Goal: Task Accomplishment & Management: Manage account settings

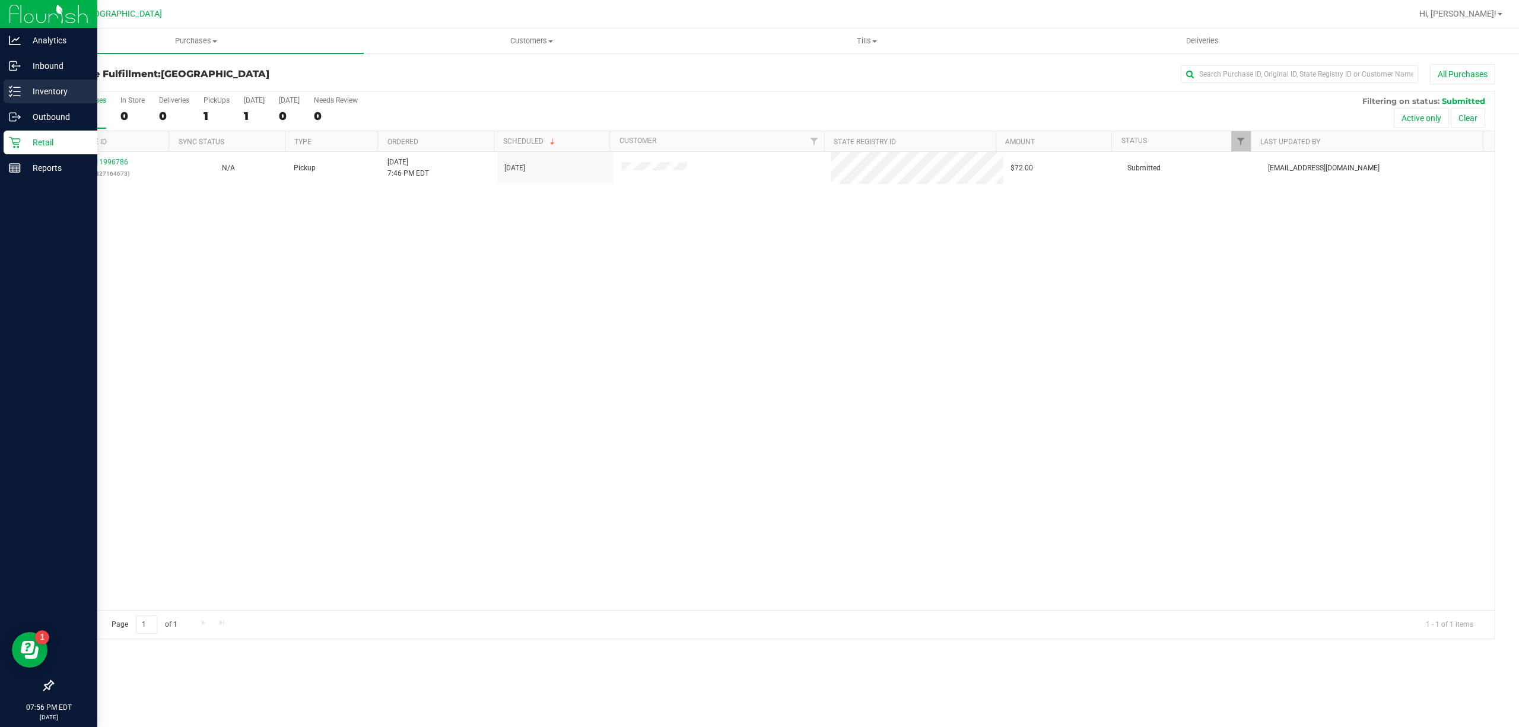
click at [55, 84] on p "Inventory" at bounding box center [56, 91] width 71 height 14
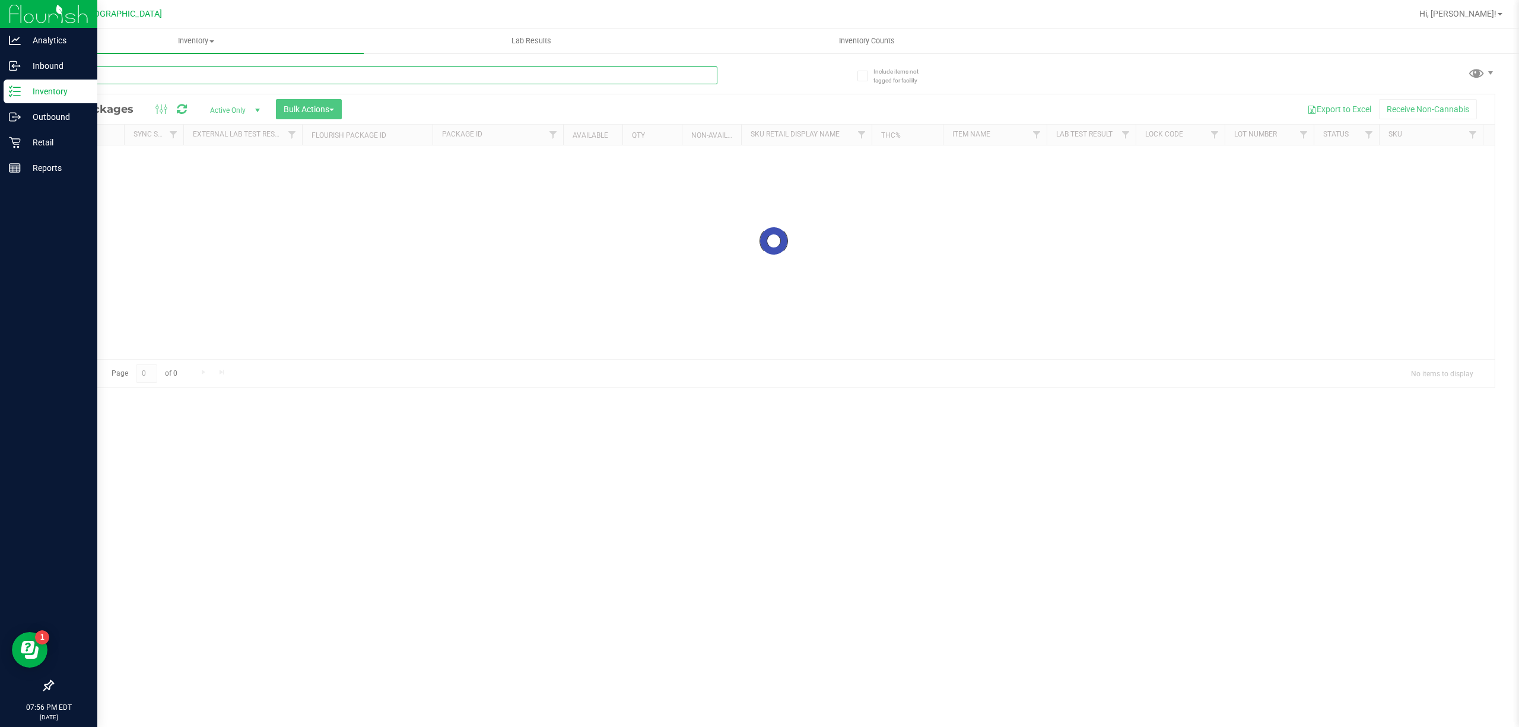
click at [265, 71] on input "text" at bounding box center [384, 75] width 665 height 18
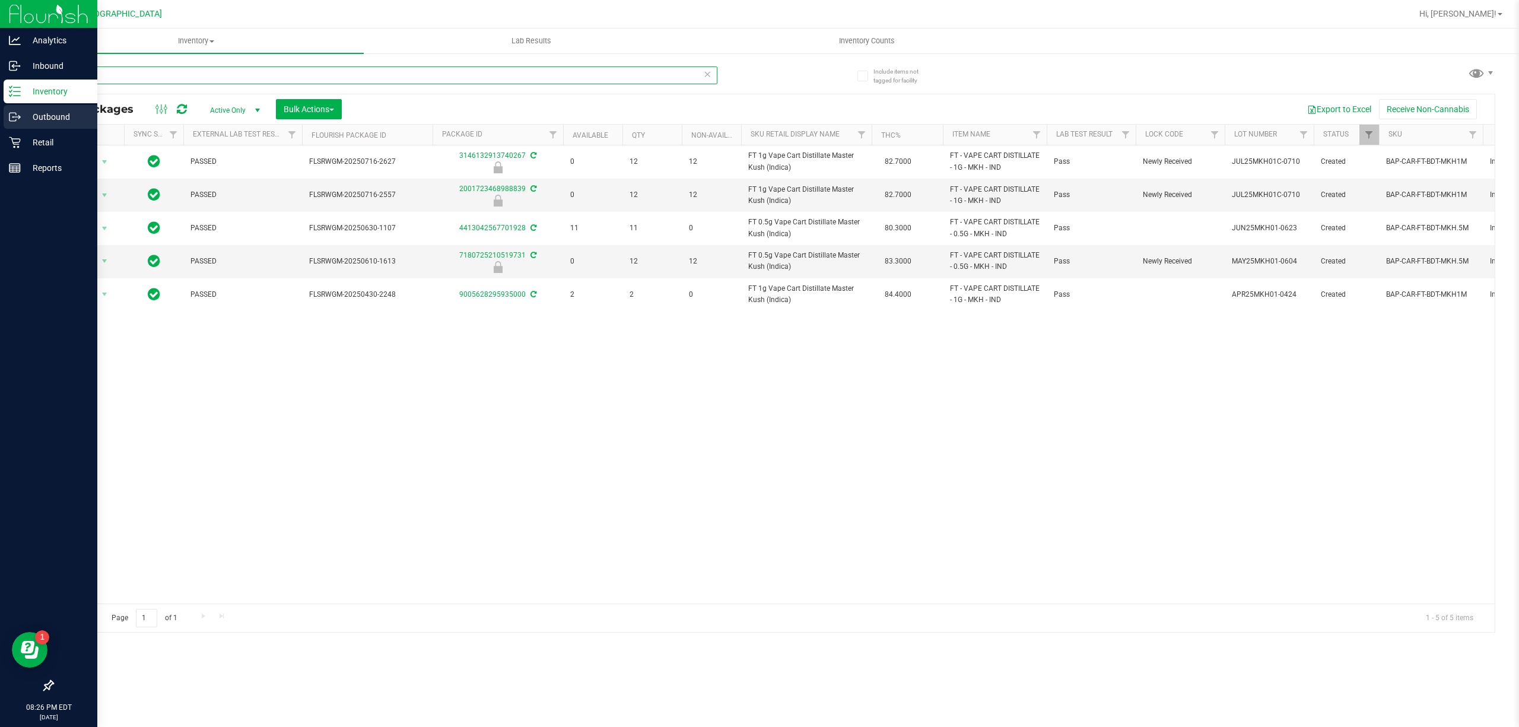
type input "mkh"
click at [60, 117] on p "Outbound" at bounding box center [56, 117] width 71 height 14
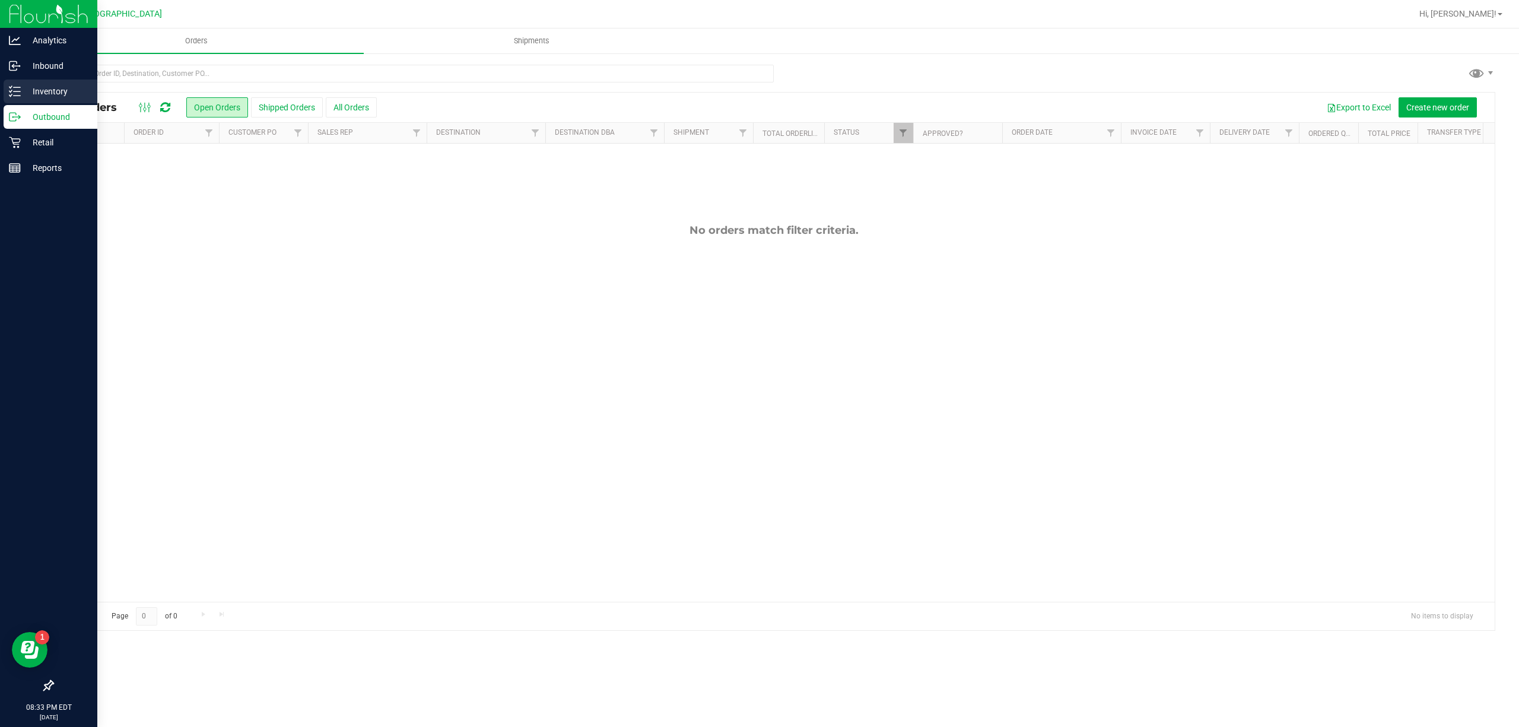
click at [43, 81] on div "Inventory" at bounding box center [51, 92] width 94 height 24
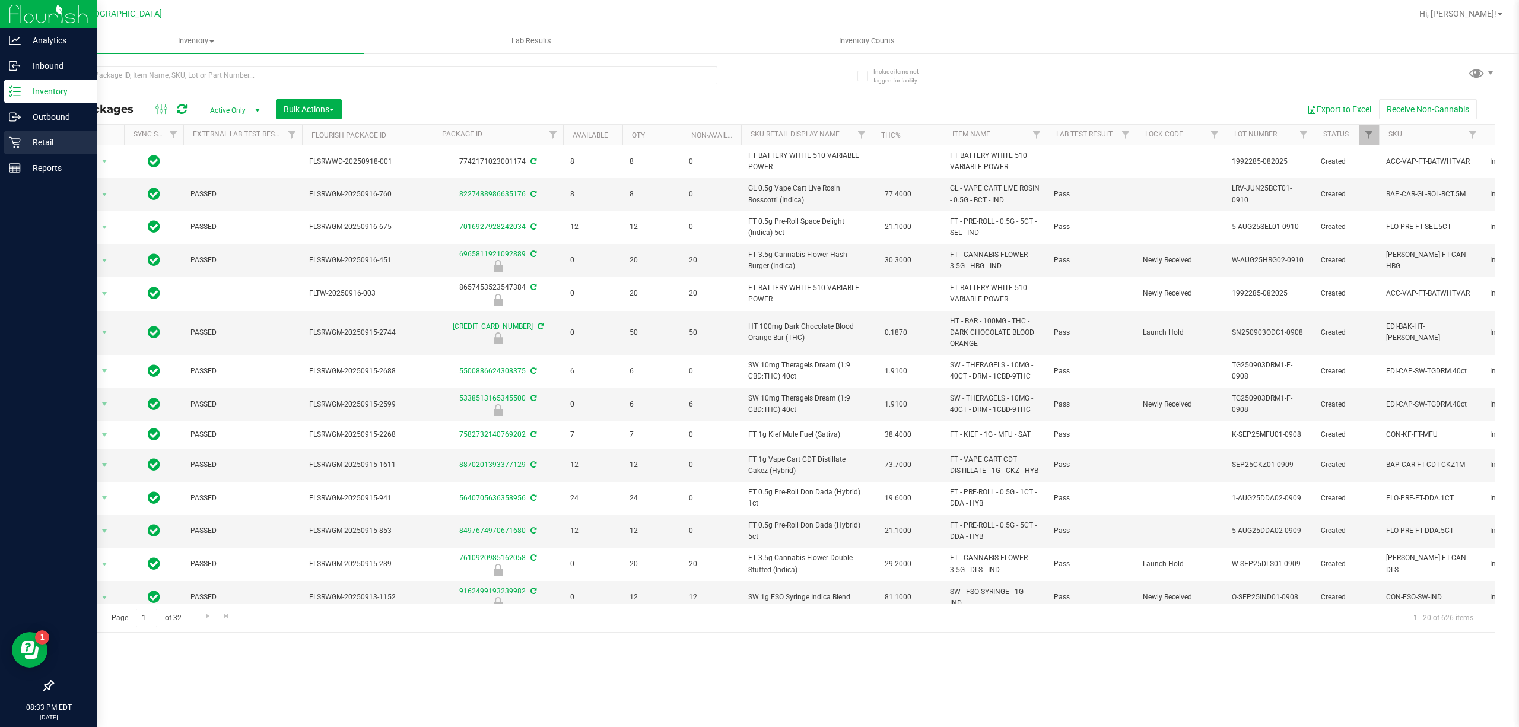
click at [56, 145] on p "Retail" at bounding box center [56, 142] width 71 height 14
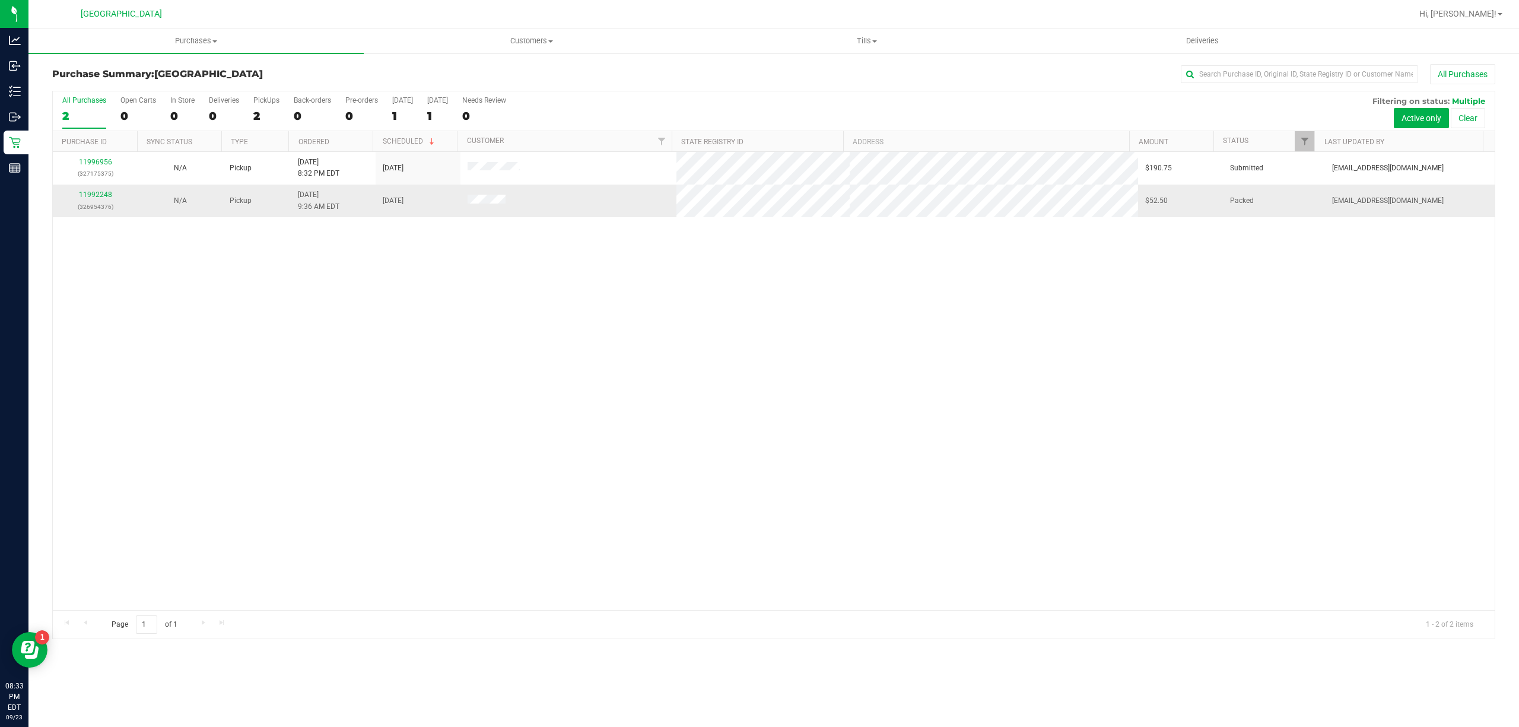
click at [537, 204] on td at bounding box center [569, 201] width 217 height 32
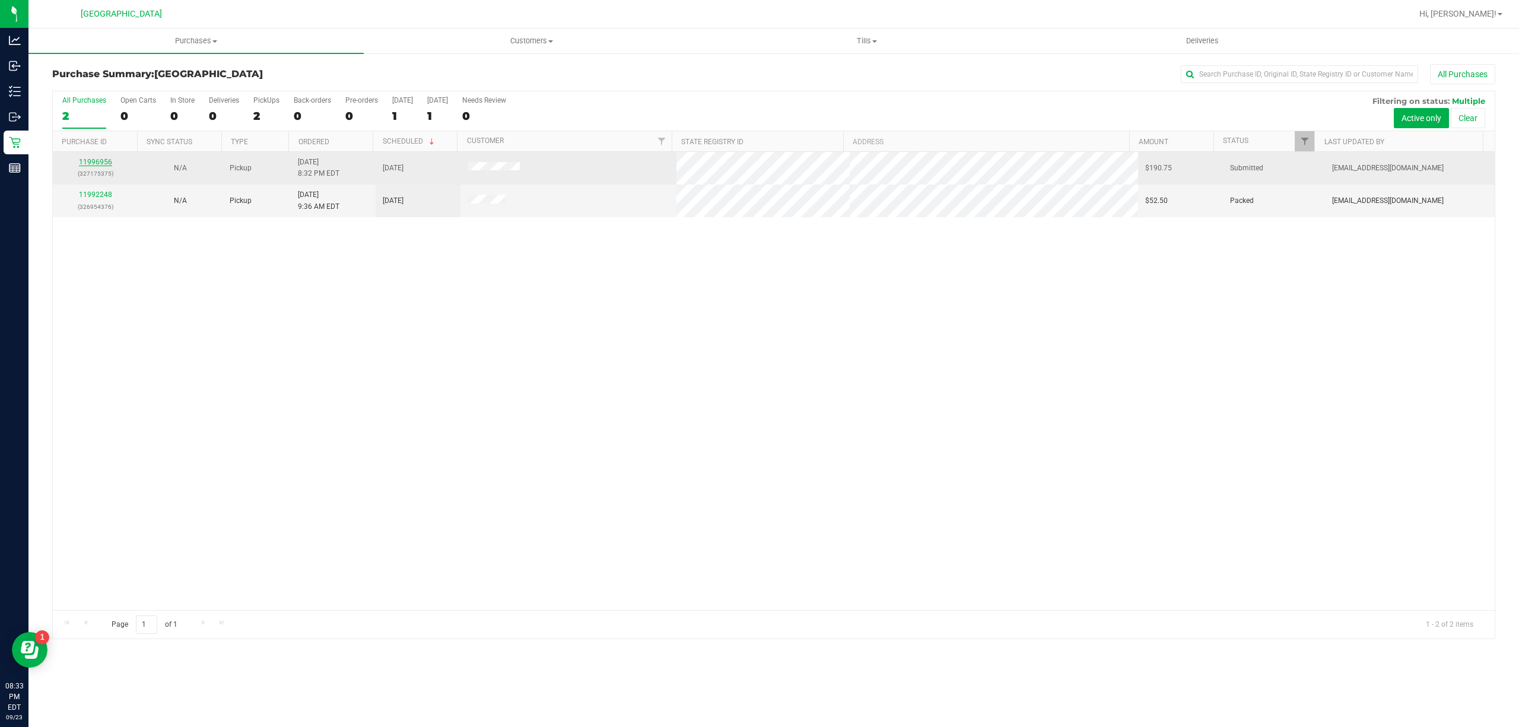
click at [94, 163] on link "11996956" at bounding box center [95, 162] width 33 height 8
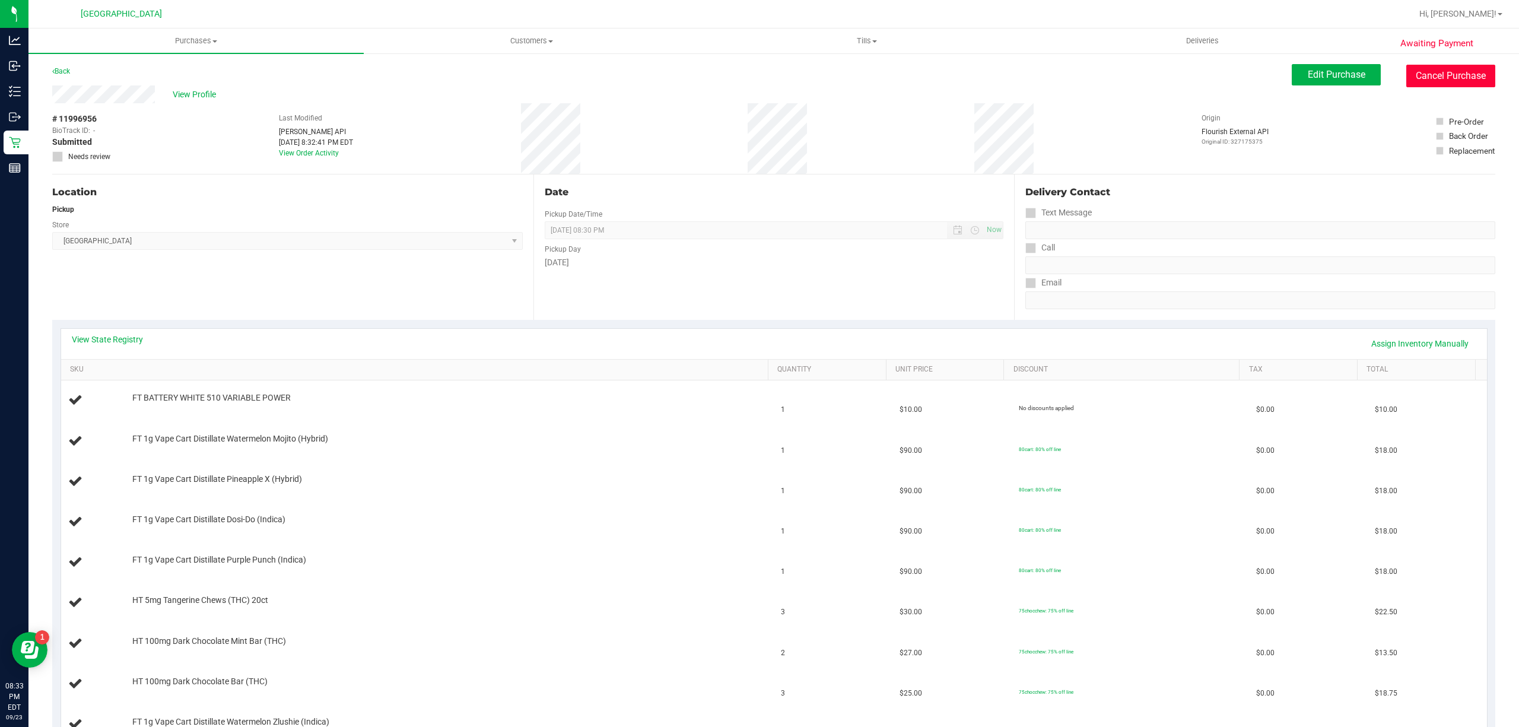
click at [1467, 76] on button "Cancel Purchase" at bounding box center [1451, 76] width 89 height 23
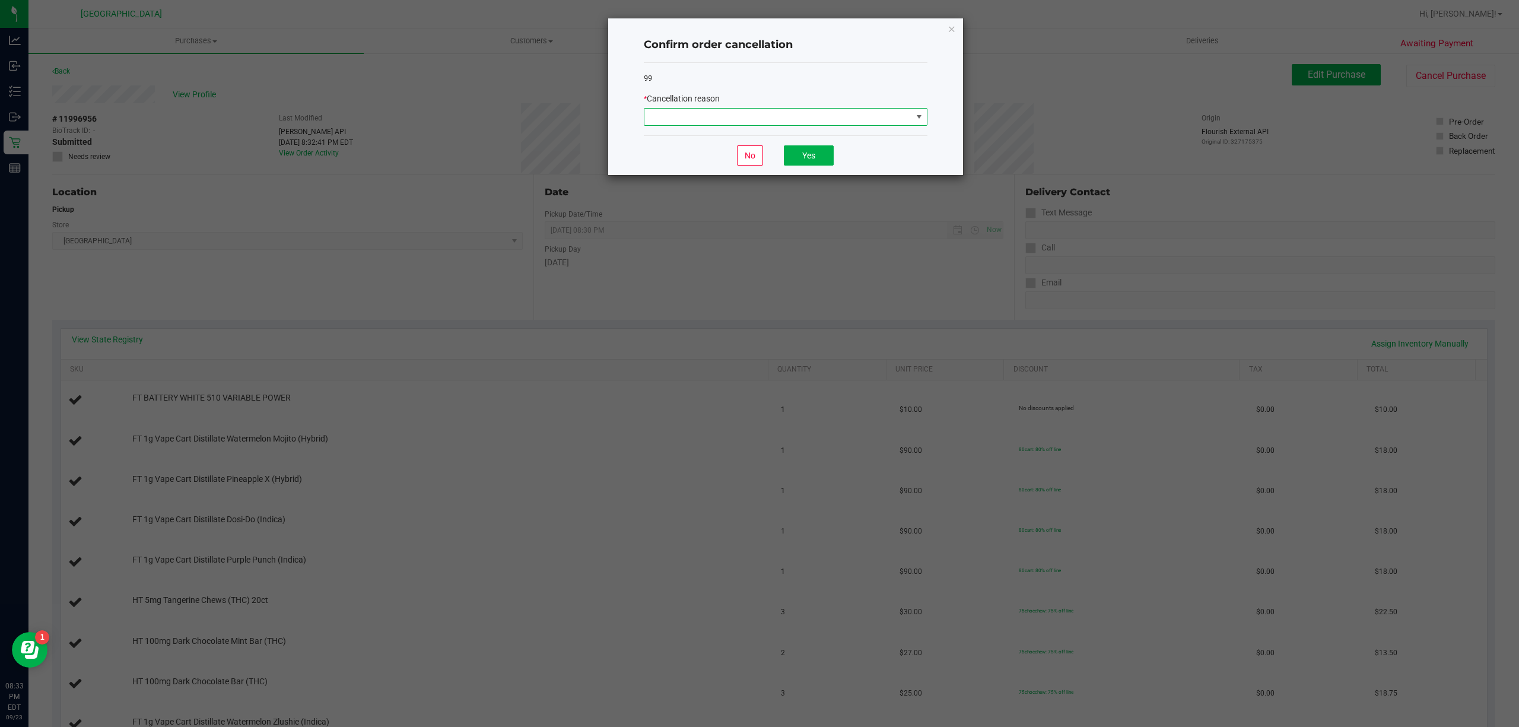
click at [750, 123] on span at bounding box center [779, 117] width 268 height 17
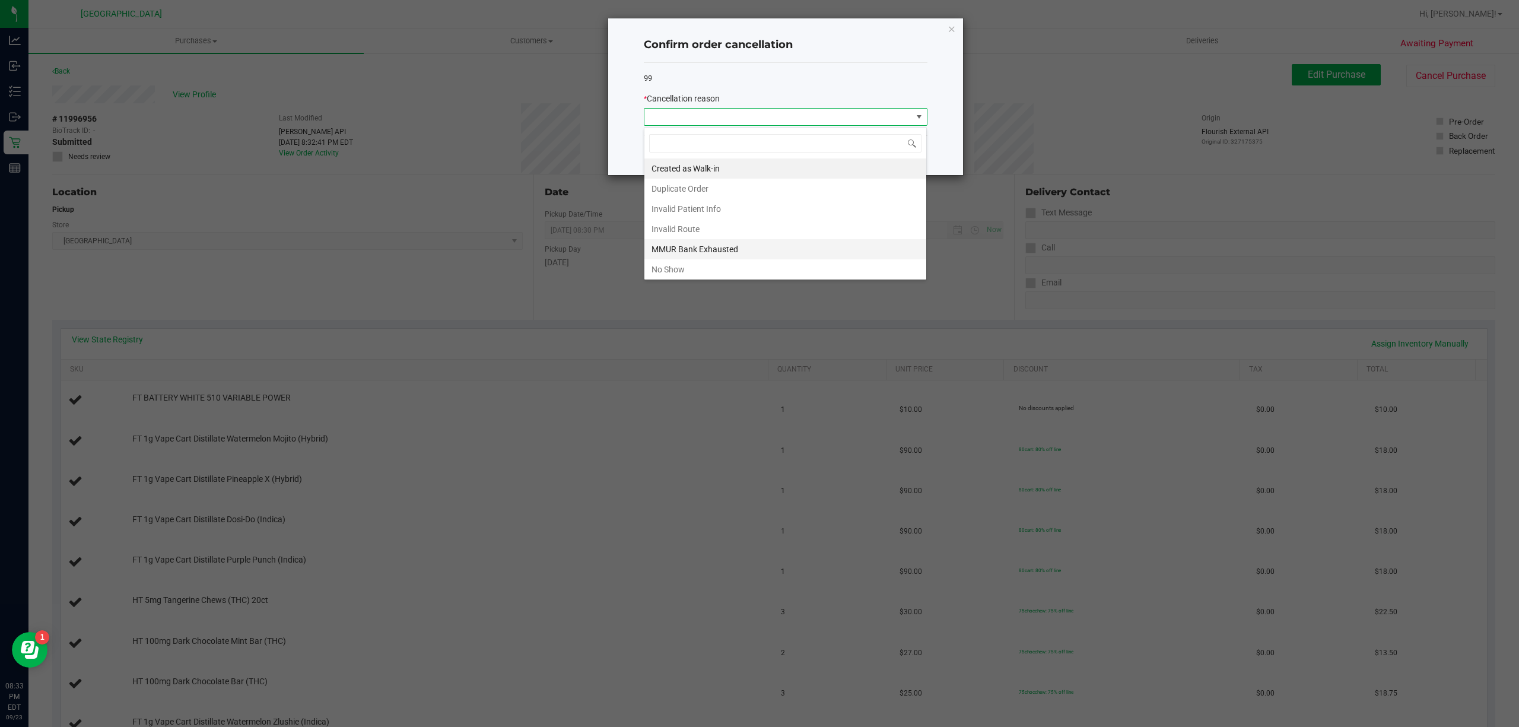
scroll to position [66, 0]
click at [726, 205] on li "No Show" at bounding box center [786, 206] width 282 height 20
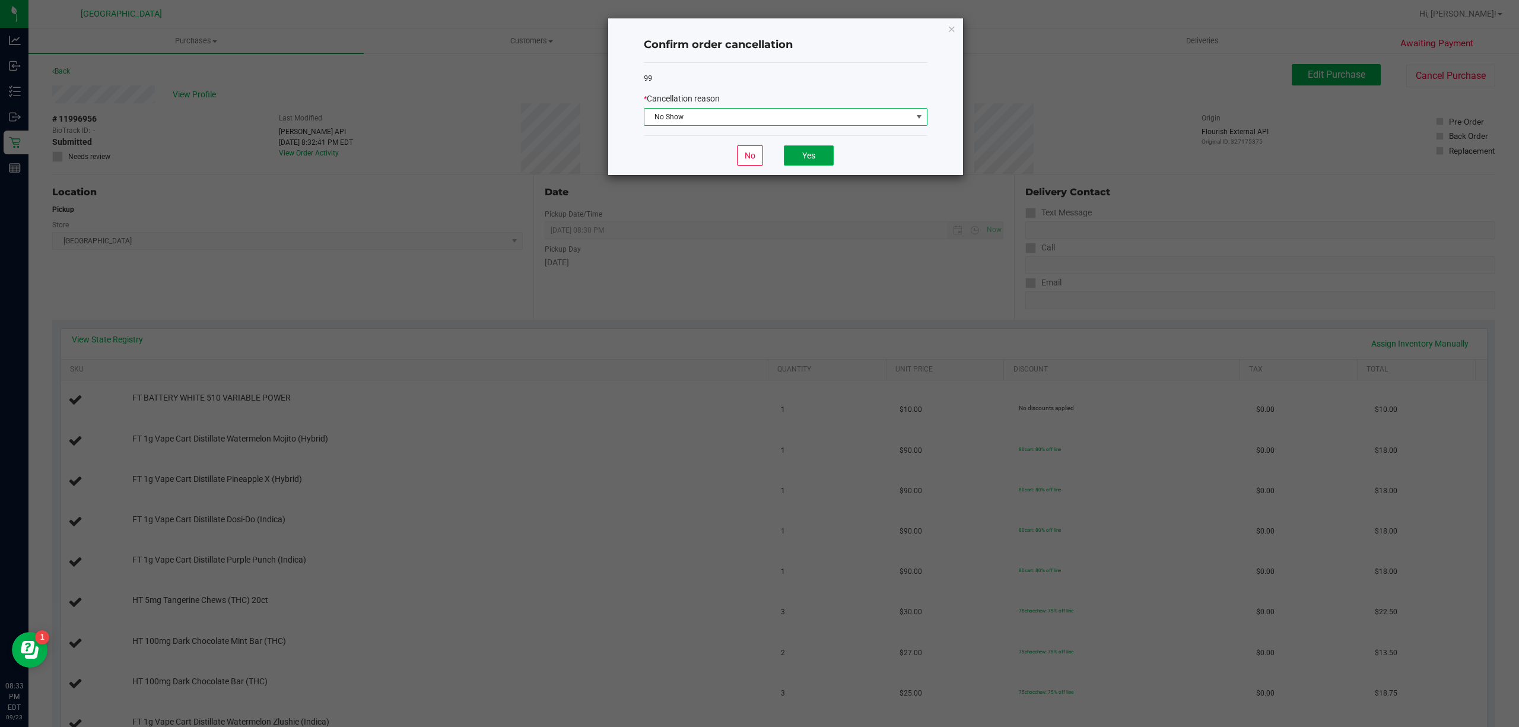
click at [817, 154] on button "Yes" at bounding box center [809, 155] width 50 height 20
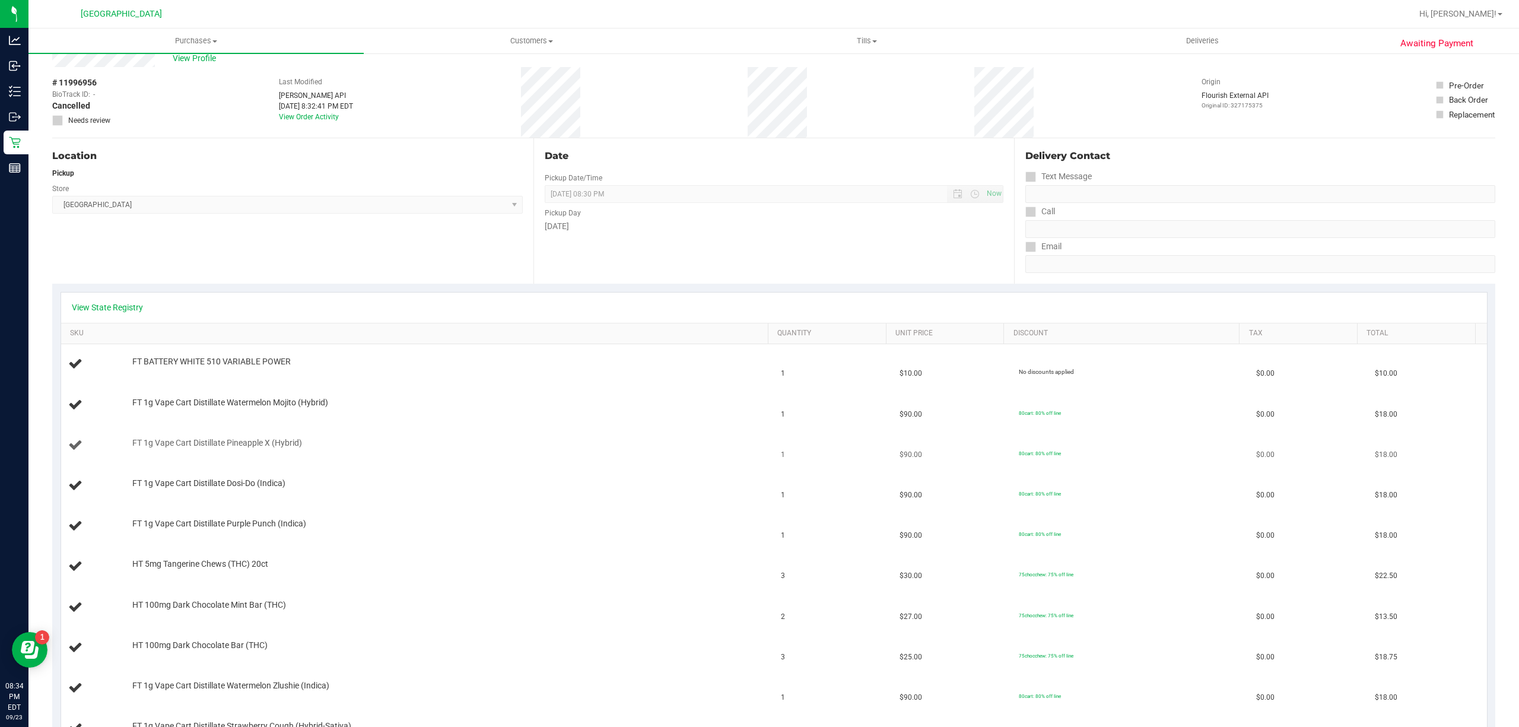
scroll to position [0, 0]
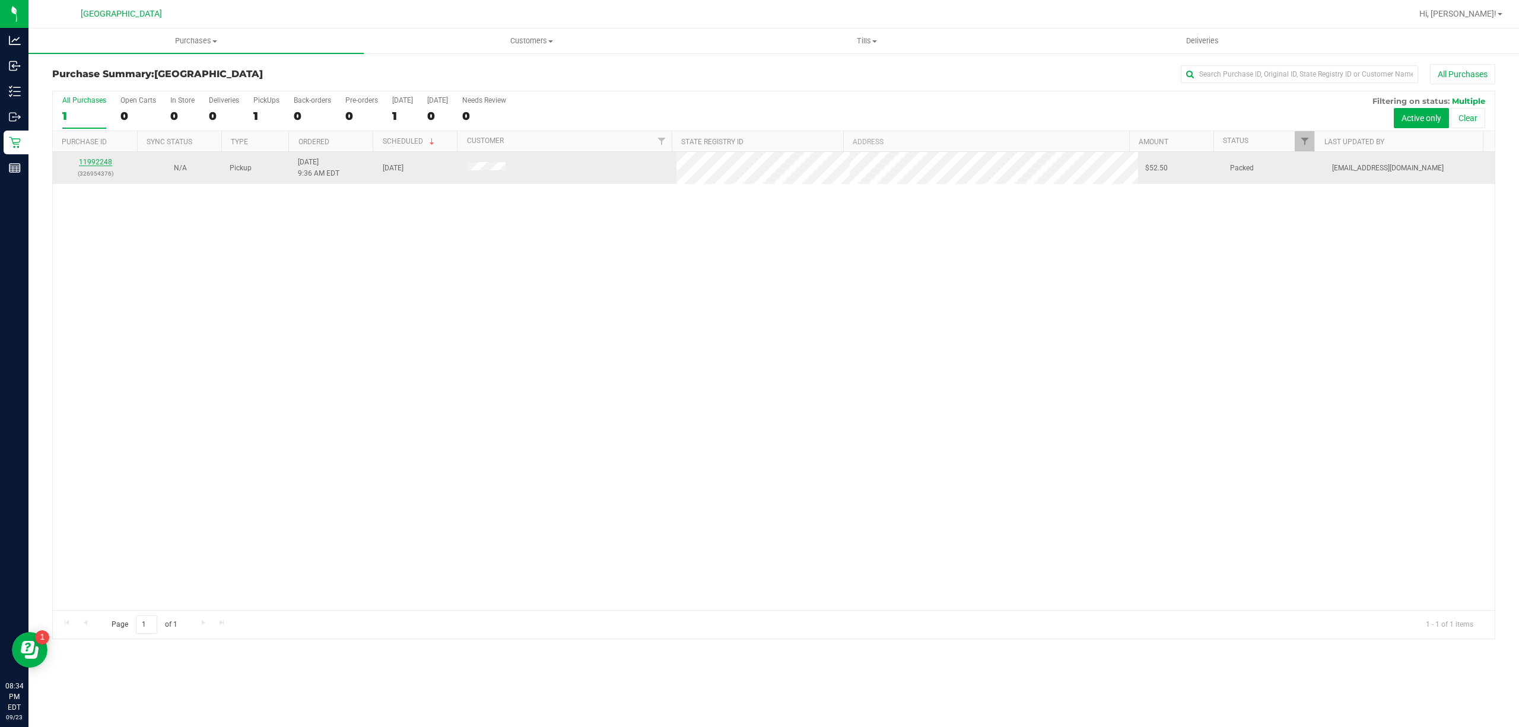
click at [98, 160] on link "11992248" at bounding box center [95, 162] width 33 height 8
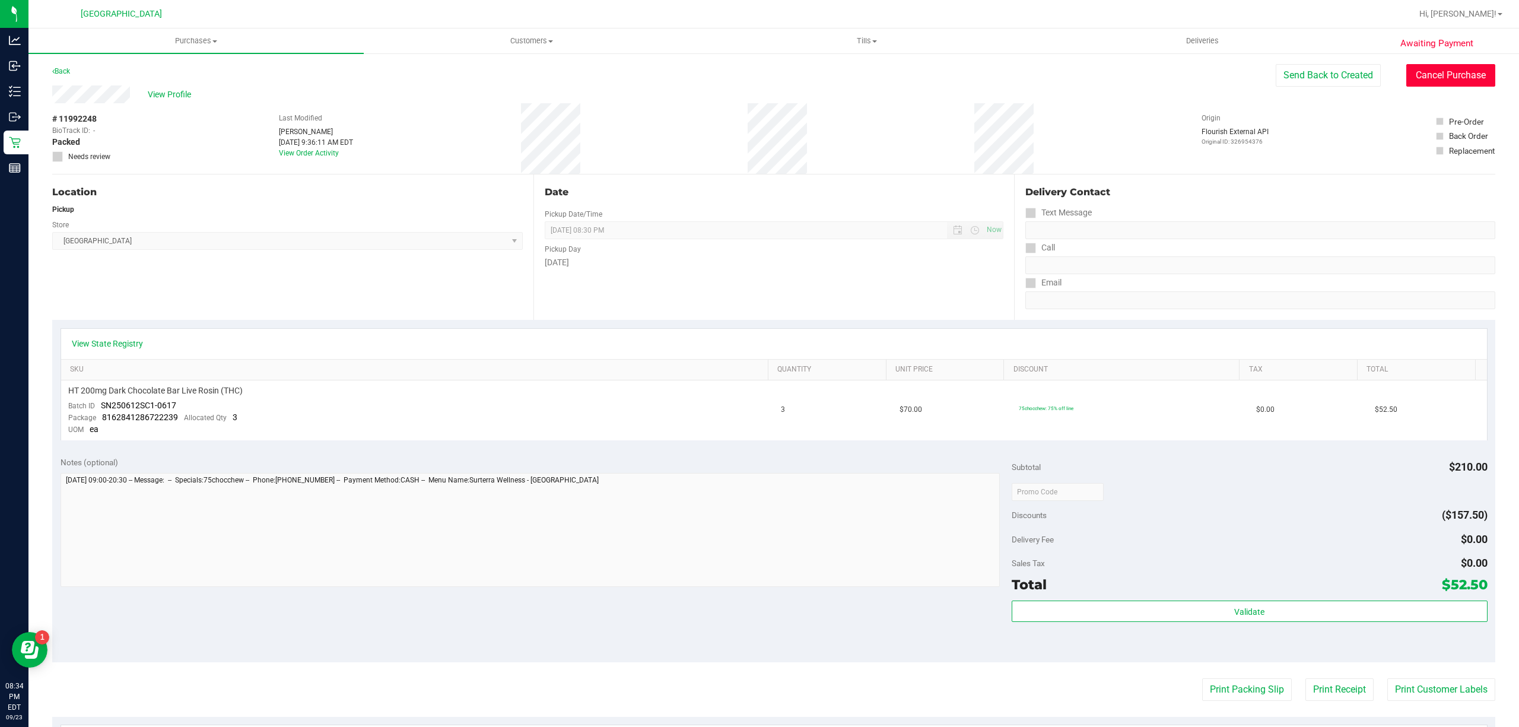
click at [1442, 77] on button "Cancel Purchase" at bounding box center [1451, 75] width 89 height 23
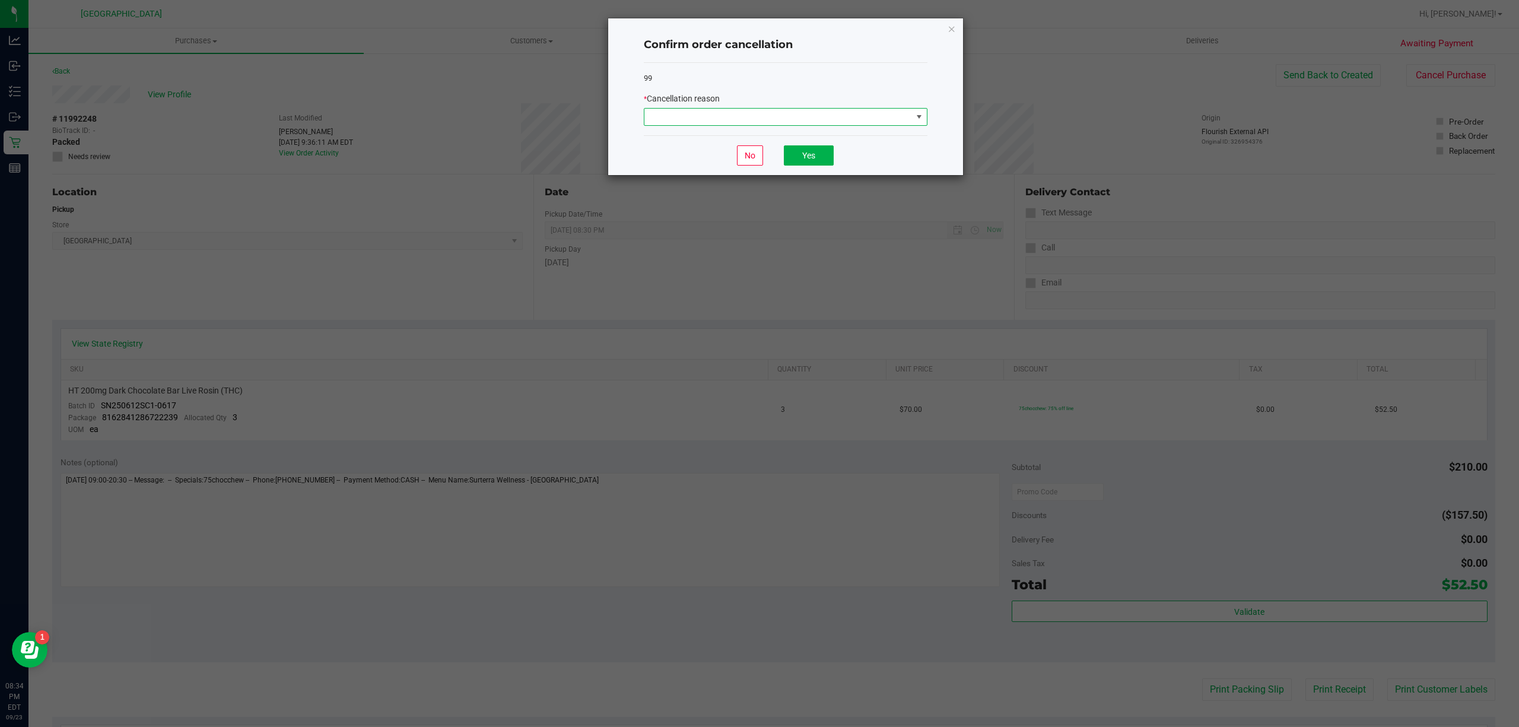
click at [758, 113] on span at bounding box center [779, 117] width 268 height 17
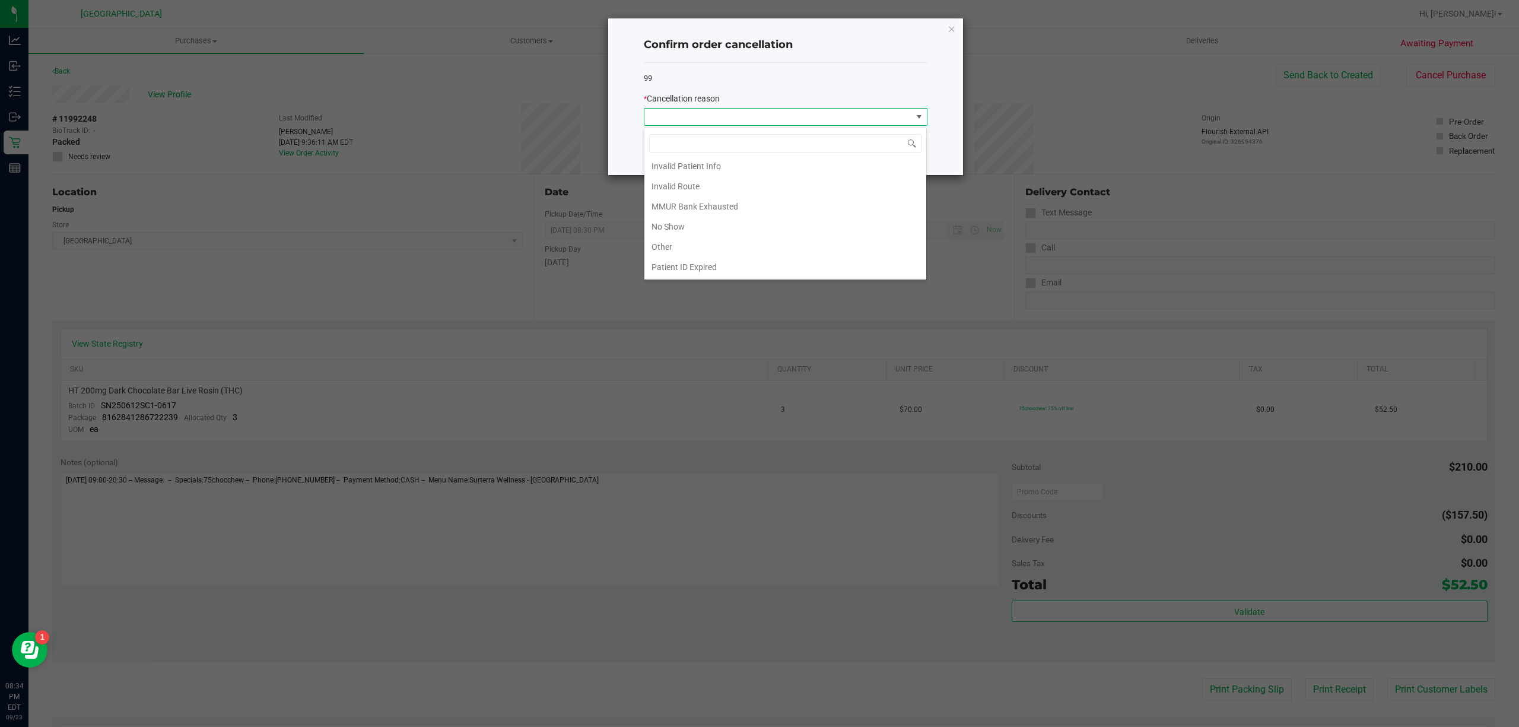
scroll to position [66, 0]
click at [687, 205] on li "No Show" at bounding box center [786, 206] width 282 height 20
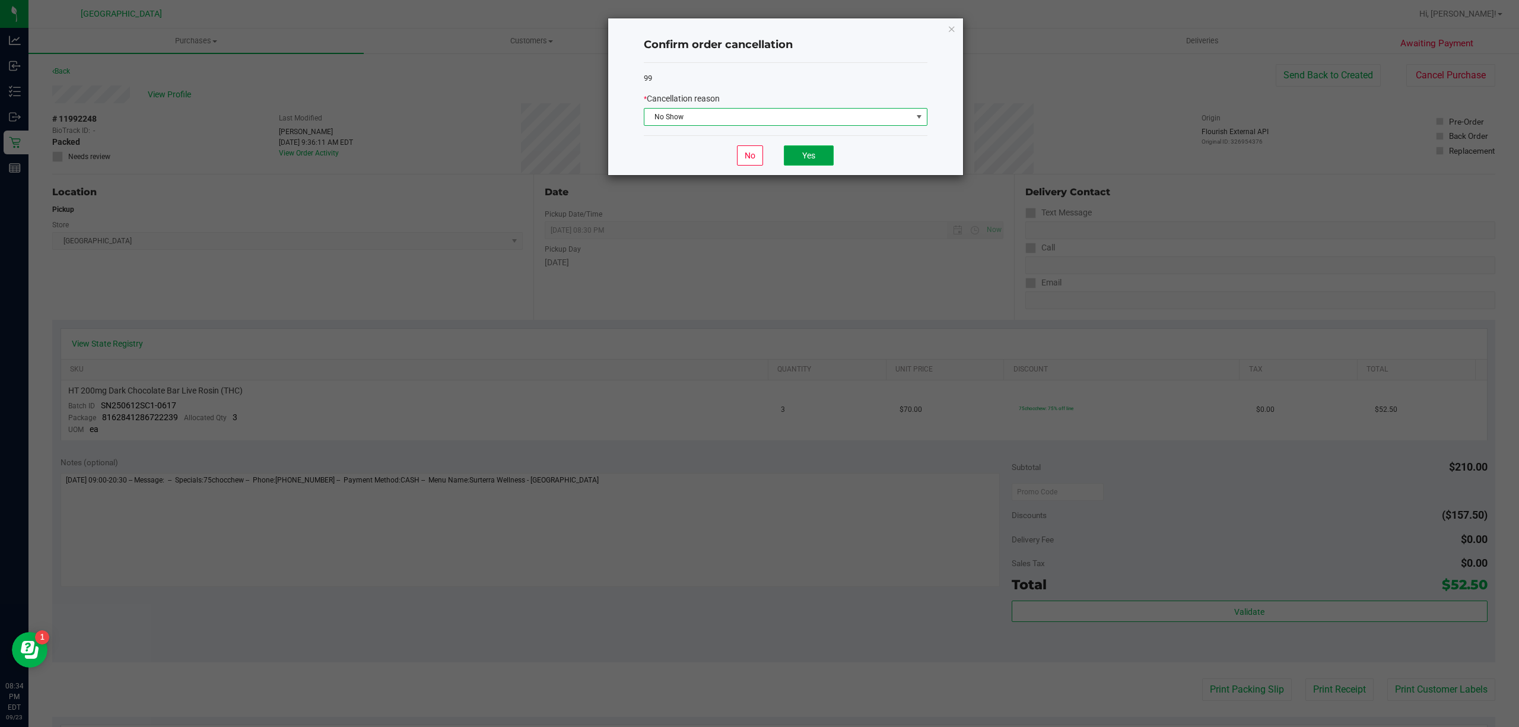
click at [820, 157] on button "Yes" at bounding box center [809, 155] width 50 height 20
